Goal: Transaction & Acquisition: Book appointment/travel/reservation

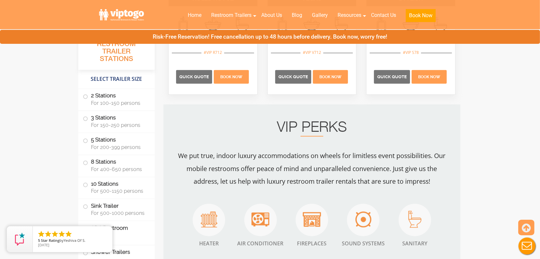
scroll to position [487, 0]
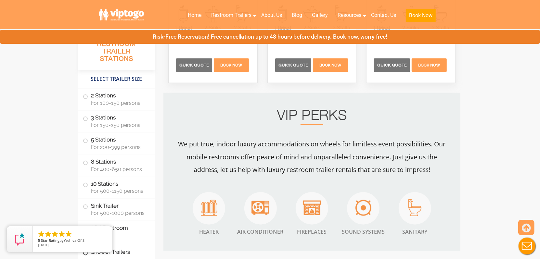
click at [126, 252] on label "Shower Trailers" at bounding box center [116, 253] width 67 height 14
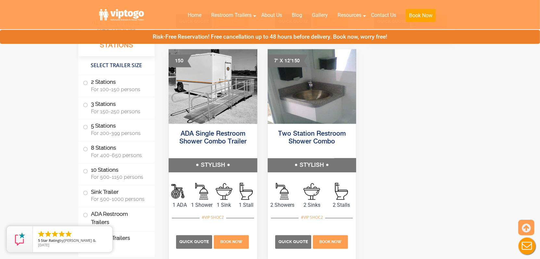
scroll to position [2794, 0]
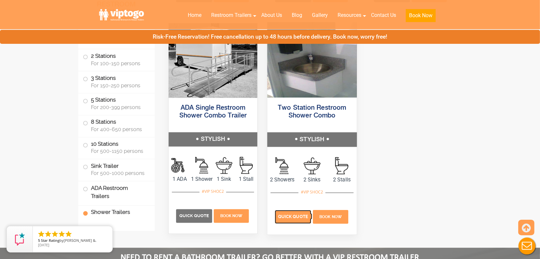
click at [290, 224] on p "Quick Quote" at bounding box center [293, 217] width 36 height 14
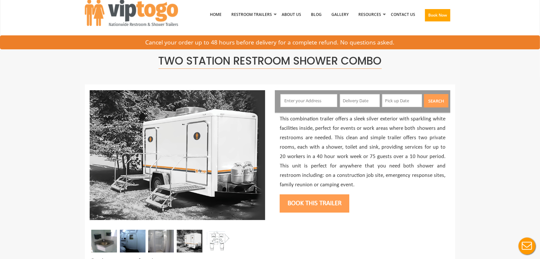
scroll to position [97, 0]
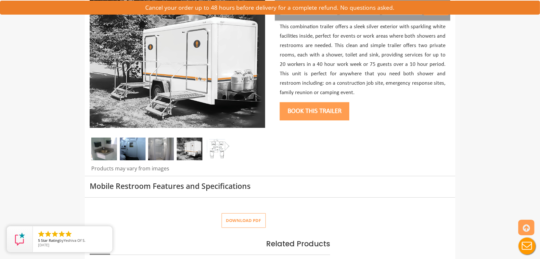
click at [126, 150] on img at bounding box center [133, 149] width 26 height 23
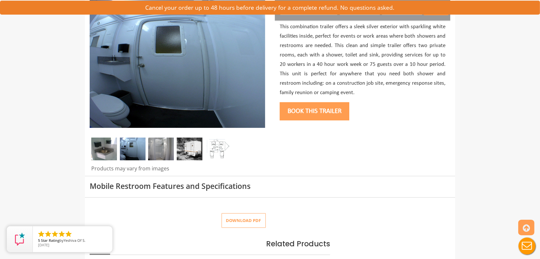
click at [163, 150] on img at bounding box center [161, 149] width 26 height 23
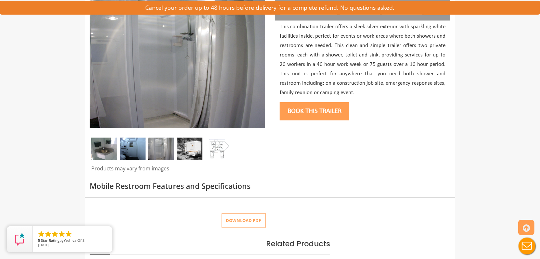
scroll to position [65, 0]
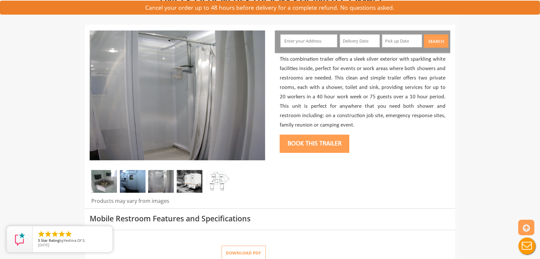
click at [195, 184] on img at bounding box center [190, 181] width 26 height 23
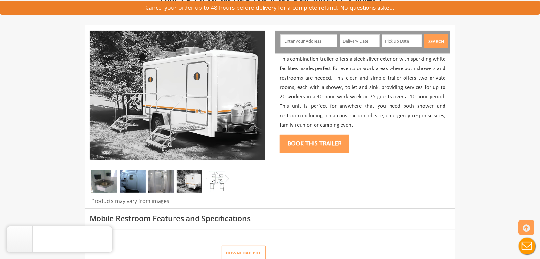
click at [214, 184] on img at bounding box center [218, 181] width 26 height 23
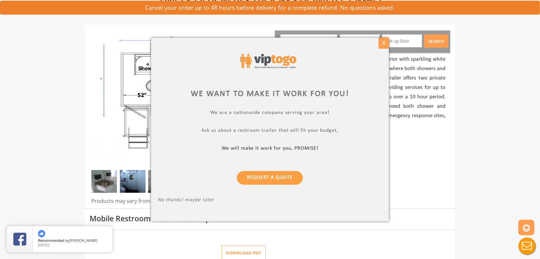
click at [382, 47] on div "X" at bounding box center [383, 43] width 10 height 11
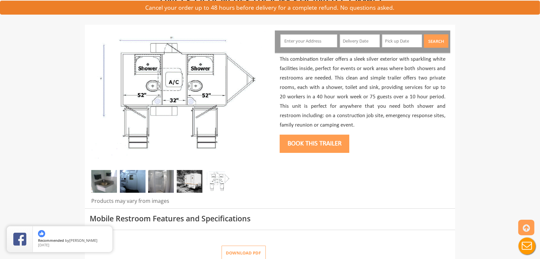
click at [314, 43] on input "text" at bounding box center [308, 40] width 57 height 13
paste input "03260"
click at [311, 39] on input "03260" at bounding box center [308, 40] width 57 height 13
type input "North Sutton, NH 03260, USA"
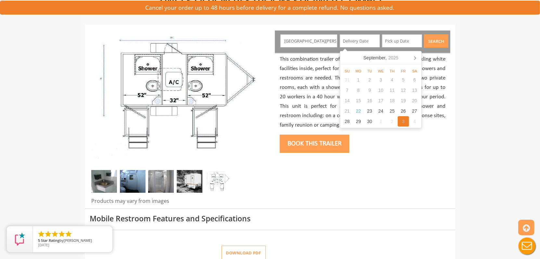
click at [404, 122] on div "3" at bounding box center [403, 121] width 11 height 10
type input "10/03/2025"
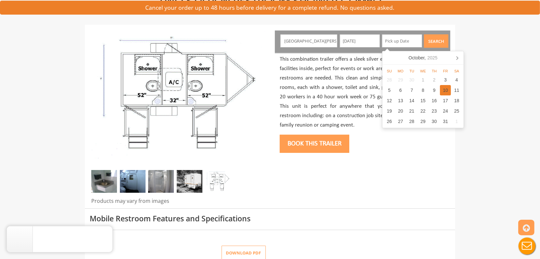
click at [445, 94] on div "10" at bounding box center [445, 90] width 11 height 10
type input "10/10/2025"
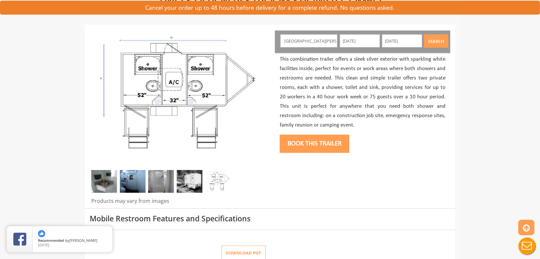
click at [404, 167] on div at bounding box center [270, 117] width 370 height 184
click at [431, 41] on button "Search" at bounding box center [436, 40] width 24 height 13
